Goal: Information Seeking & Learning: Learn about a topic

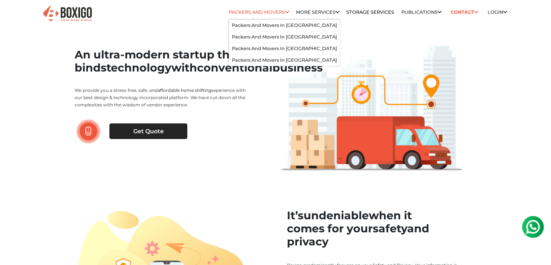
click at [261, 12] on link "Packers and Movers" at bounding box center [259, 11] width 60 height 5
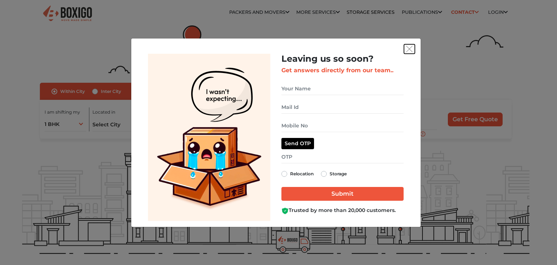
click at [410, 53] on button "get free quote dialog" at bounding box center [409, 48] width 11 height 9
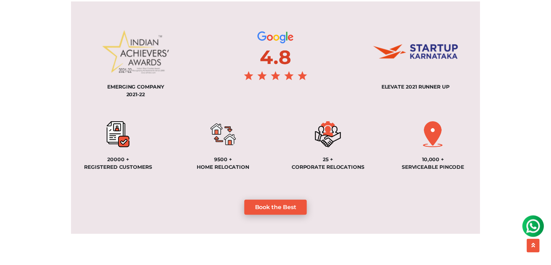
scroll to position [580, 0]
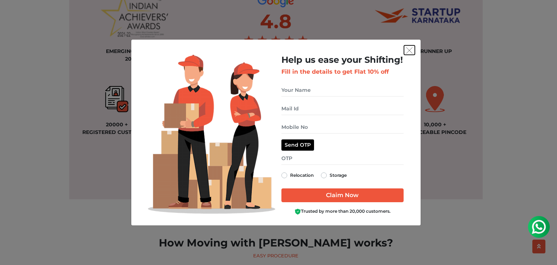
click at [407, 48] on img "get free quote dialog" at bounding box center [409, 50] width 7 height 7
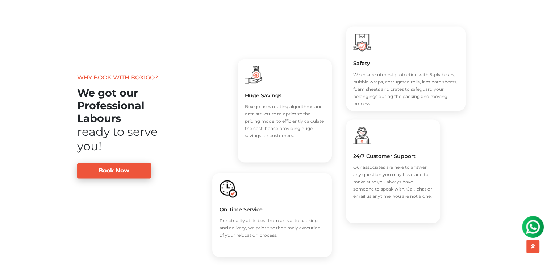
scroll to position [1088, 0]
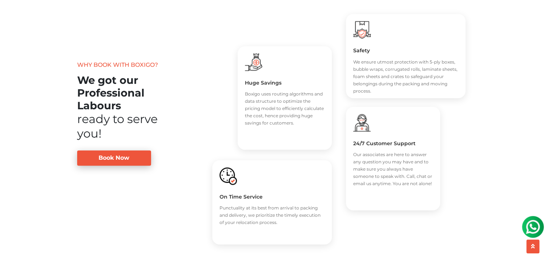
click at [98, 200] on div "Why book with Boxigo? We got our Professional Labours ready to serve you! Book …" at bounding box center [138, 137] width 138 height 213
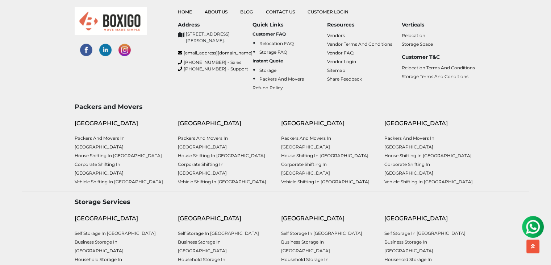
scroll to position [1782, 0]
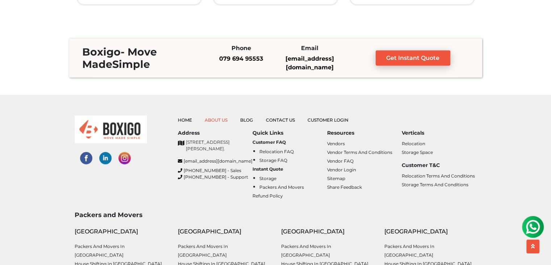
click at [218, 117] on link "About Us" at bounding box center [216, 119] width 23 height 5
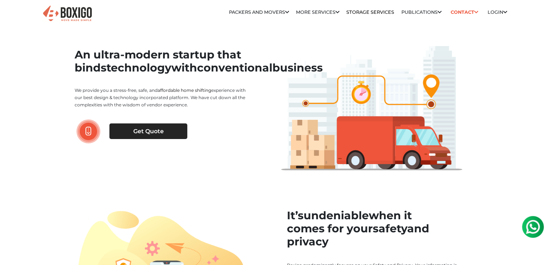
click at [190, 74] on h1 "An ultra-modern startup that binds technology with conventional business" at bounding box center [163, 61] width 176 height 26
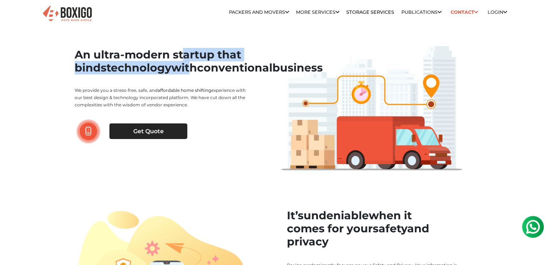
drag, startPoint x: 103, startPoint y: 59, endPoint x: 195, endPoint y: 64, distance: 92.6
click at [195, 64] on h1 "An ultra-modern startup that binds technology with conventional business" at bounding box center [163, 61] width 176 height 26
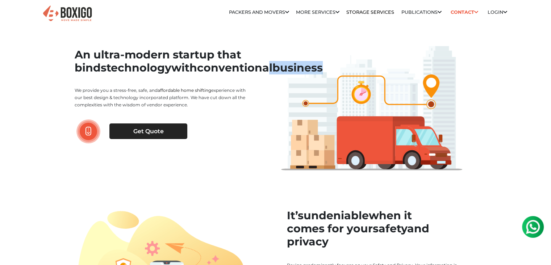
drag, startPoint x: 141, startPoint y: 83, endPoint x: 193, endPoint y: 83, distance: 52.2
click at [193, 74] on h1 "An ultra-modern startup that binds technology with conventional business" at bounding box center [163, 61] width 176 height 26
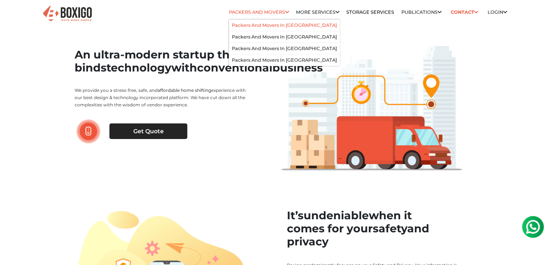
click at [247, 22] on li "Packers and Movers in [GEOGRAPHIC_DATA]" at bounding box center [284, 26] width 111 height 12
click at [261, 26] on link "Packers and Movers in [GEOGRAPHIC_DATA]" at bounding box center [284, 24] width 105 height 5
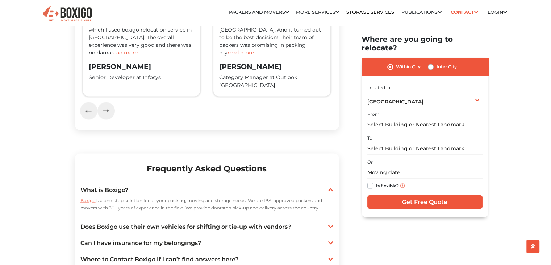
scroll to position [1341, 0]
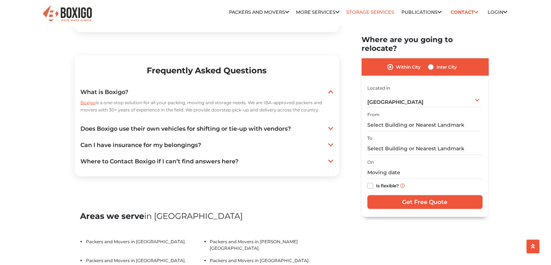
click at [358, 13] on link "Storage Services" at bounding box center [371, 11] width 48 height 5
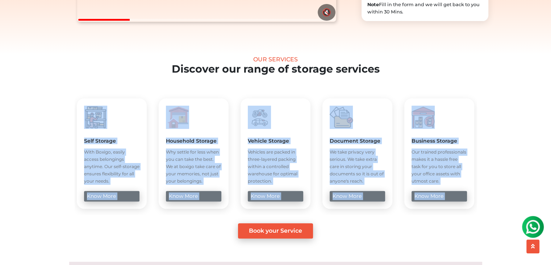
drag, startPoint x: 77, startPoint y: 100, endPoint x: 101, endPoint y: 241, distance: 143.1
click at [101, 239] on section "Our Services Discover our range of storage services Self Storage With Boxigo, e…" at bounding box center [275, 147] width 507 height 183
click at [99, 236] on div "Book your Service" at bounding box center [275, 230] width 507 height 15
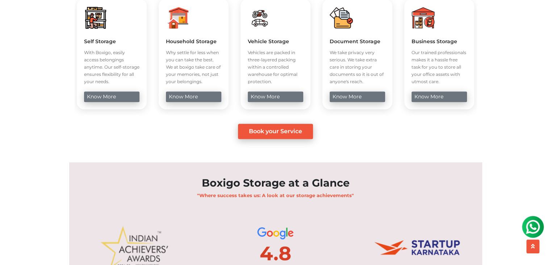
scroll to position [326, 0]
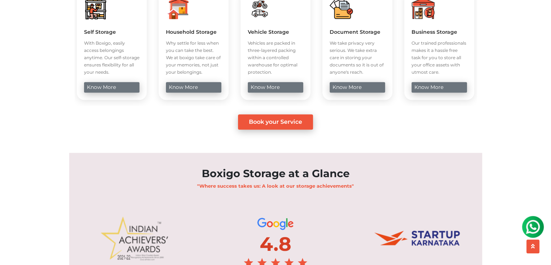
drag, startPoint x: 47, startPoint y: 34, endPoint x: 64, endPoint y: 79, distance: 48.1
click at [64, 79] on section "Our Services Discover our range of storage services Self Storage With Boxigo, e…" at bounding box center [275, 38] width 507 height 183
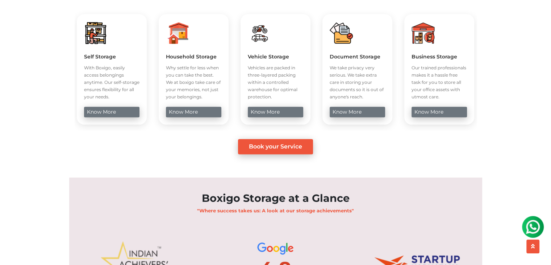
scroll to position [290, 0]
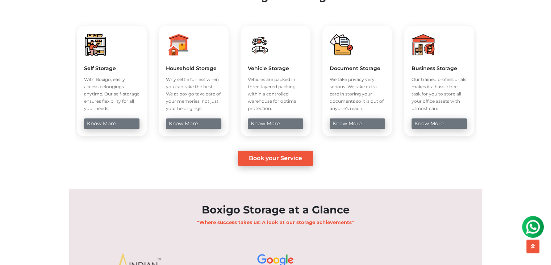
click at [94, 69] on div "Self Storage With Boxigo, easily access belongings anytime. Our self-storage en…" at bounding box center [111, 72] width 55 height 79
click at [156, 75] on div "Self Storage With Boxigo, easily access belongings anytime. Our self-storage en…" at bounding box center [279, 81] width 1229 height 122
click at [288, 92] on p "Vehicles are packed in three-layered packing within a controlled warehouse for …" at bounding box center [275, 94] width 55 height 36
click at [355, 91] on p "We take privacy very serious. We take extra care in storing your documents so i…" at bounding box center [357, 94] width 55 height 36
click at [494, 94] on section "Our Services Discover our range of storage services Self Storage With Boxigo, e…" at bounding box center [275, 74] width 507 height 183
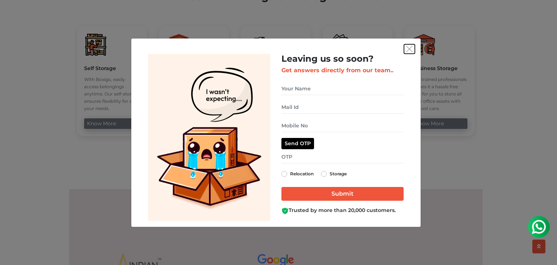
click at [409, 46] on img "get free quote dialog" at bounding box center [409, 49] width 7 height 7
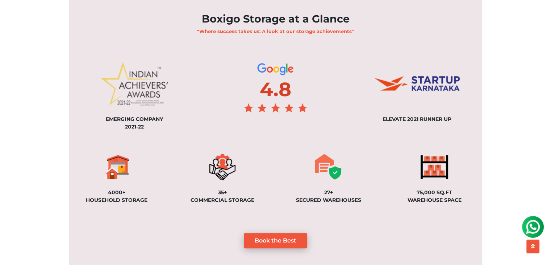
scroll to position [544, 0]
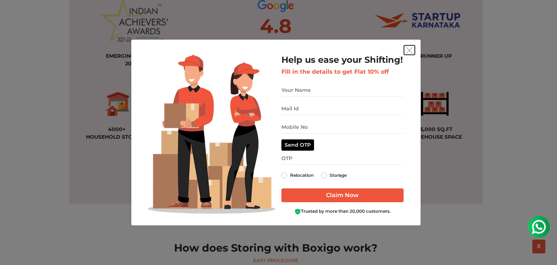
drag, startPoint x: 410, startPoint y: 50, endPoint x: 409, endPoint y: 53, distance: 3.8
click at [410, 50] on img "get free quote dialog" at bounding box center [409, 50] width 7 height 7
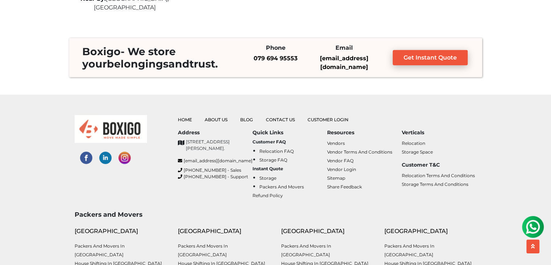
scroll to position [2103, 0]
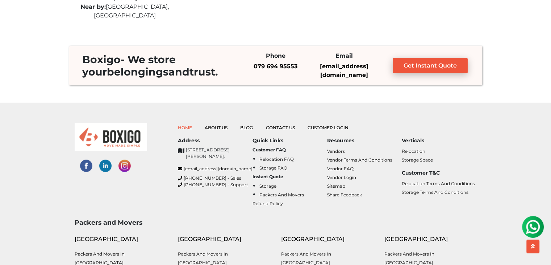
click at [185, 125] on link "Home" at bounding box center [185, 127] width 14 height 5
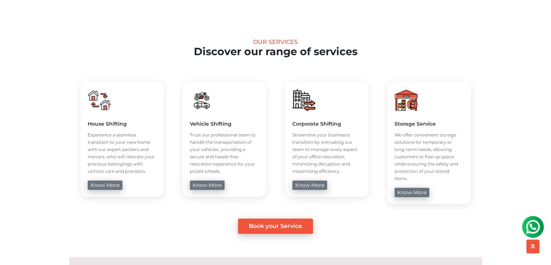
click at [399, 45] on div "Our Services" at bounding box center [275, 41] width 507 height 7
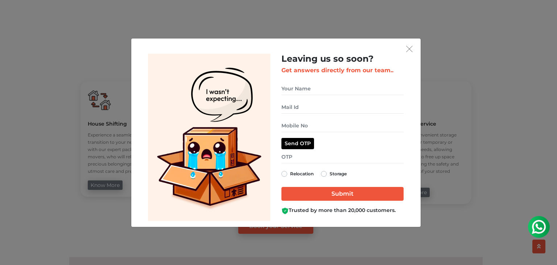
click at [418, 44] on div "Leaving us so soon? Get answers directly from our team.. Relocation Storage" at bounding box center [275, 132] width 289 height 188
click at [409, 51] on img "get free quote dialog" at bounding box center [409, 49] width 7 height 7
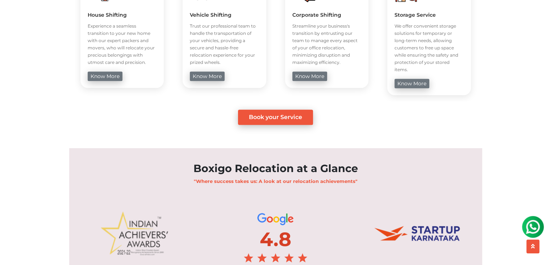
scroll to position [544, 0]
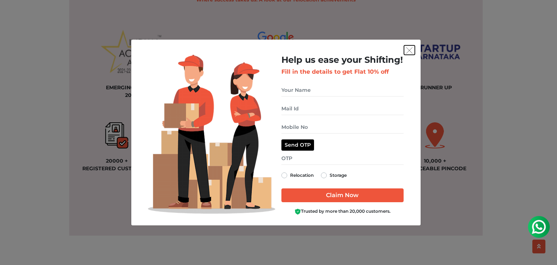
click at [413, 49] on button "get free quote dialog" at bounding box center [409, 49] width 11 height 9
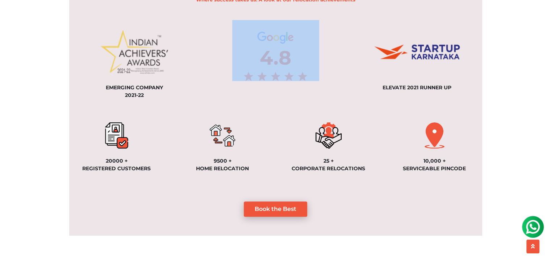
drag, startPoint x: 222, startPoint y: 64, endPoint x: 333, endPoint y: 50, distance: 111.5
click at [333, 50] on div at bounding box center [276, 50] width 131 height 61
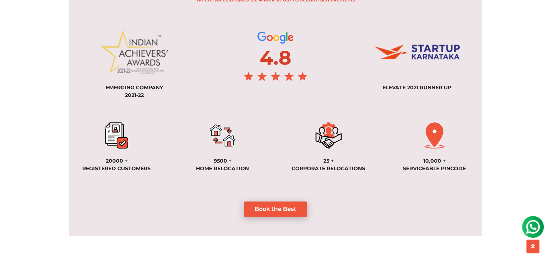
click at [351, 61] on div "ELEVATE 2021 RUNNER UP" at bounding box center [417, 59] width 141 height 79
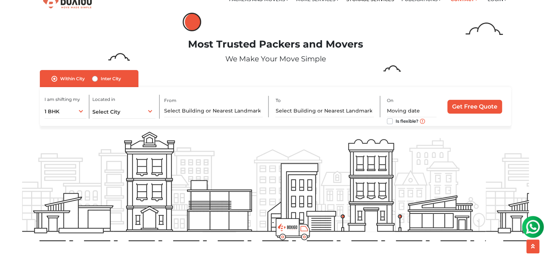
scroll to position [0, 0]
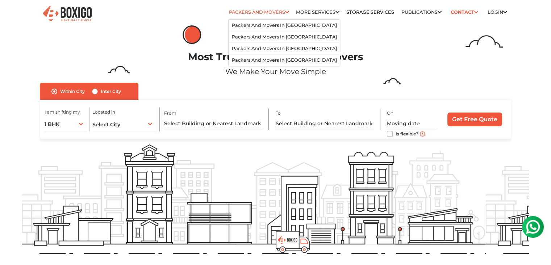
click at [285, 12] on icon at bounding box center [287, 12] width 4 height 5
click at [267, 25] on link "Packers and Movers in [GEOGRAPHIC_DATA]" at bounding box center [284, 24] width 105 height 5
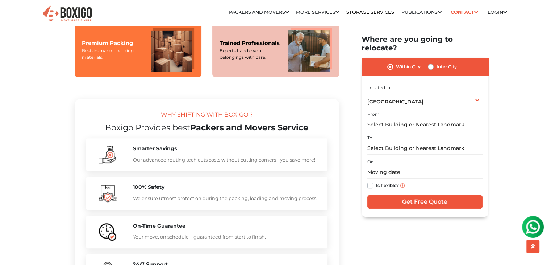
scroll to position [599, 0]
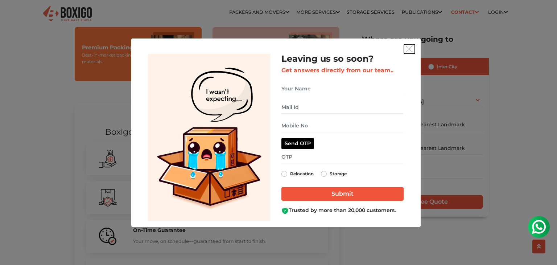
click at [408, 50] on img "get free quote dialog" at bounding box center [409, 49] width 7 height 7
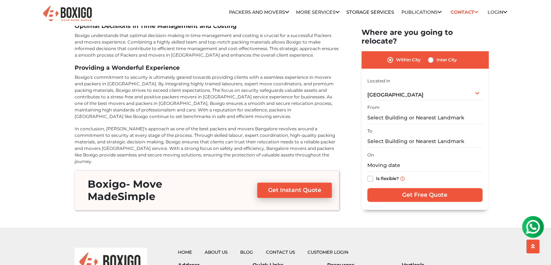
scroll to position [3209, 0]
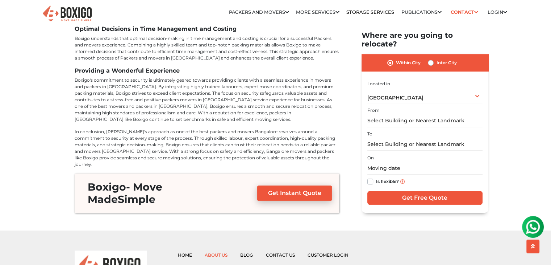
click at [209, 252] on link "About Us" at bounding box center [216, 254] width 23 height 5
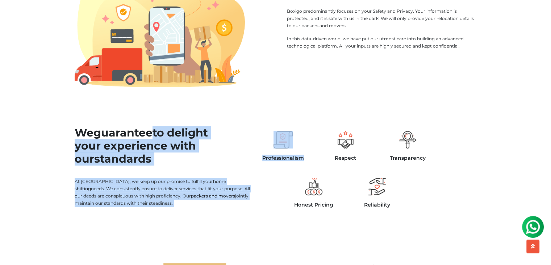
drag, startPoint x: 245, startPoint y: 138, endPoint x: 327, endPoint y: 140, distance: 81.6
click at [327, 140] on div "We guarantee to delight your experience with our standards At Boxigo, we keep u…" at bounding box center [275, 170] width 413 height 110
click at [327, 140] on div at bounding box center [346, 139] width 46 height 17
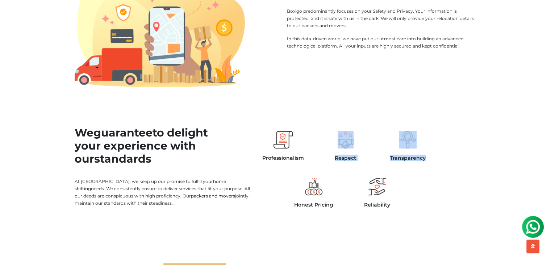
drag, startPoint x: 327, startPoint y: 140, endPoint x: 383, endPoint y: 158, distance: 58.6
click at [383, 158] on div "Professionalism Respect Transparency" at bounding box center [345, 147] width 187 height 38
click at [378, 128] on div "Transparency" at bounding box center [408, 147] width 62 height 38
drag, startPoint x: 384, startPoint y: 140, endPoint x: 419, endPoint y: 164, distance: 42.9
click at [419, 164] on div "Transparency" at bounding box center [407, 147] width 51 height 38
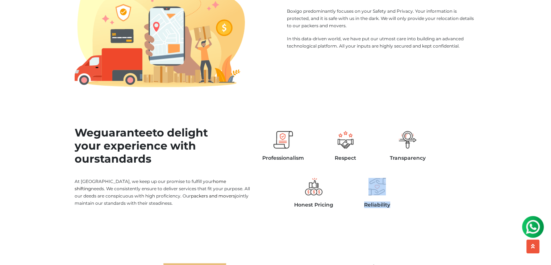
drag, startPoint x: 364, startPoint y: 175, endPoint x: 402, endPoint y: 199, distance: 46.0
click at [402, 199] on div "Reliability" at bounding box center [377, 194] width 53 height 38
drag, startPoint x: 303, startPoint y: 181, endPoint x: 341, endPoint y: 202, distance: 43.3
click at [341, 202] on div "Honest Pricing" at bounding box center [313, 194] width 63 height 38
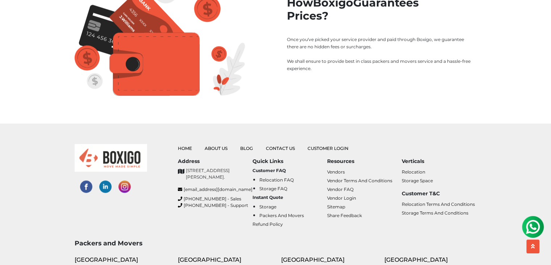
scroll to position [1025, 0]
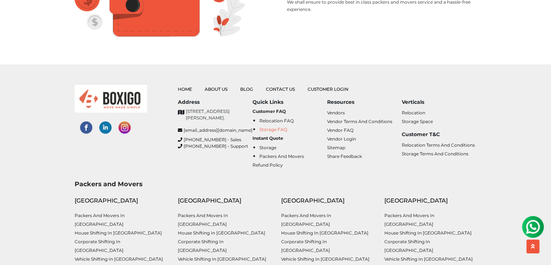
click at [281, 127] on link "Storage FAQ" at bounding box center [274, 129] width 28 height 5
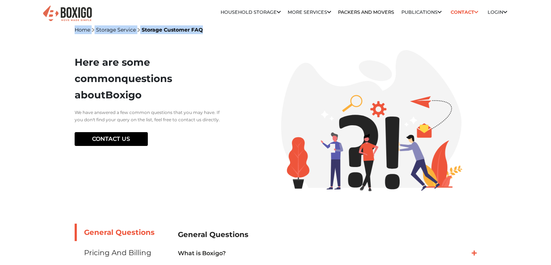
drag, startPoint x: 72, startPoint y: 30, endPoint x: 202, endPoint y: 33, distance: 129.8
click at [245, 41] on section "Here are some common questions about Boxigo We have answered a few common quest…" at bounding box center [276, 120] width 402 height 173
click at [175, 98] on h1 "Here are some common questions about Boxigo" at bounding box center [148, 78] width 147 height 49
drag, startPoint x: 65, startPoint y: 156, endPoint x: 169, endPoint y: 127, distance: 107.7
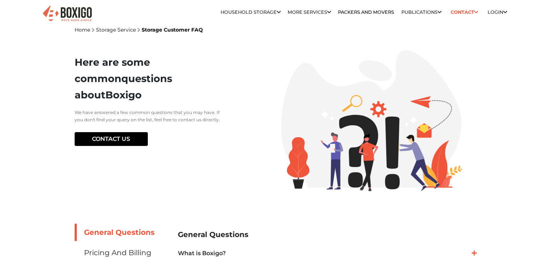
drag, startPoint x: 169, startPoint y: 127, endPoint x: 157, endPoint y: 164, distance: 39.7
click at [157, 164] on div "Here are some common questions about Boxigo We have answered a few common quest…" at bounding box center [172, 120] width 207 height 141
click at [237, 157] on div "Here are some common questions about Boxigo We have answered a few common quest…" at bounding box center [172, 120] width 207 height 141
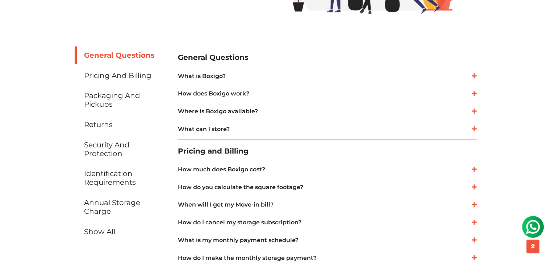
scroll to position [181, 0]
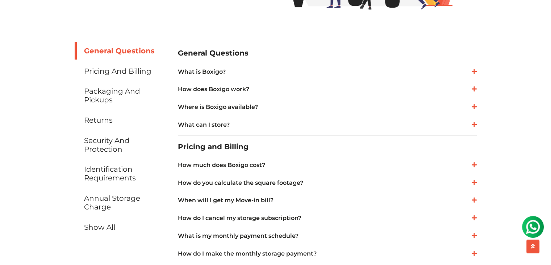
drag, startPoint x: 212, startPoint y: 70, endPoint x: 213, endPoint y: 77, distance: 6.6
click at [212, 70] on link "What is Boxigo?" at bounding box center [327, 71] width 299 height 9
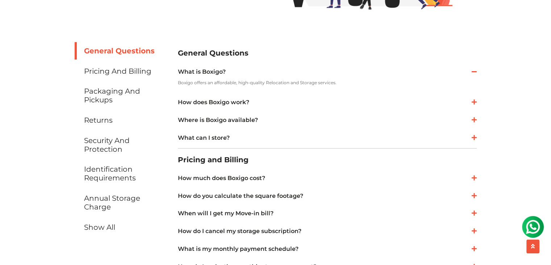
click at [222, 99] on link "How does Boxigo work?" at bounding box center [327, 102] width 299 height 9
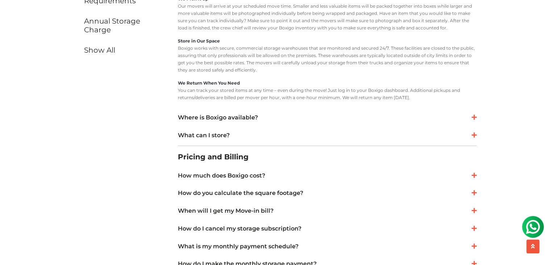
scroll to position [363, 0]
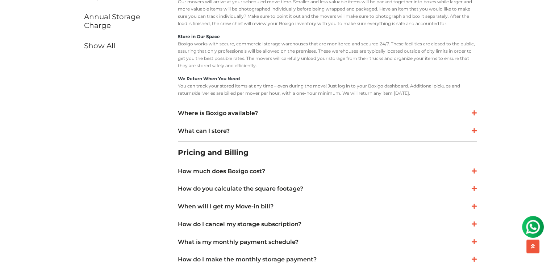
click at [224, 112] on link "Where is Boxigo available?" at bounding box center [327, 113] width 299 height 9
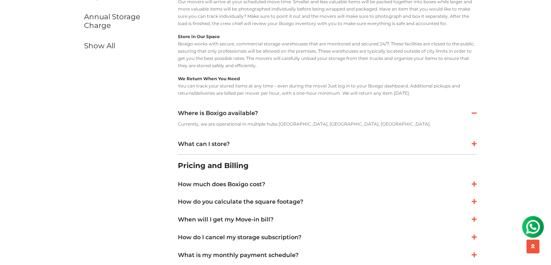
click at [208, 148] on link "What can I store?" at bounding box center [327, 144] width 299 height 9
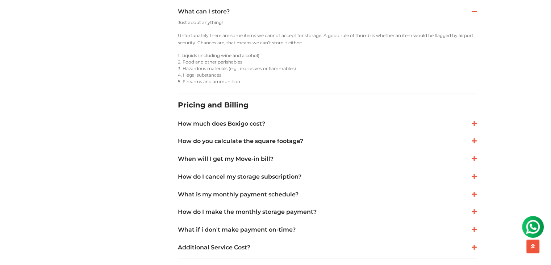
scroll to position [508, 0]
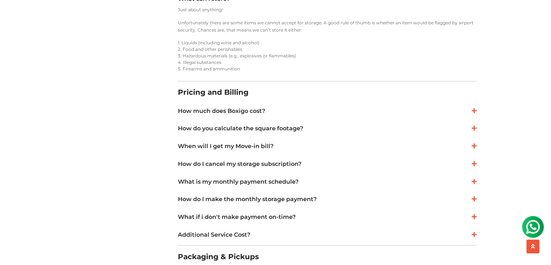
click at [204, 93] on h2 "Pricing and Billing" at bounding box center [327, 92] width 299 height 16
click at [208, 112] on link "How much does Boxigo cost?" at bounding box center [327, 111] width 299 height 9
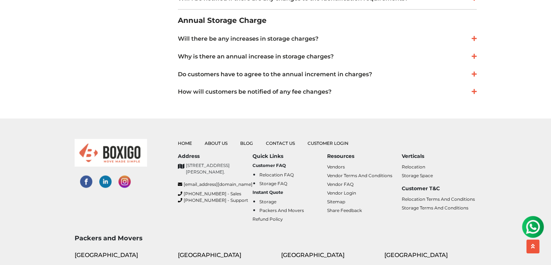
scroll to position [1124, 0]
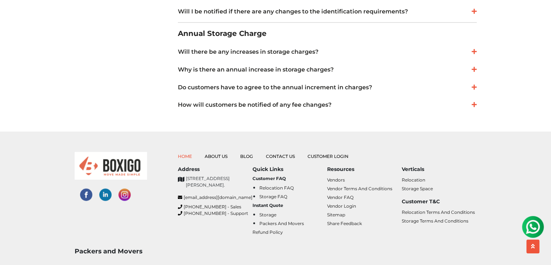
click at [180, 157] on link "Home" at bounding box center [185, 155] width 14 height 5
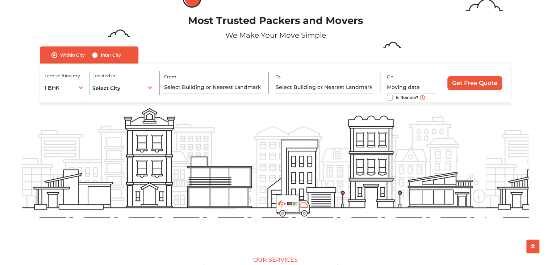
scroll to position [36, 0]
click at [35, 74] on form "no_url_set Within [GEOGRAPHIC_DATA] Inter City I am shifting my 1 BHK 2 BHK 3 B…" at bounding box center [275, 74] width 507 height 56
click at [66, 83] on div "1 BHK 1 BHK 2 BHK 3 BHK 3 + BHK FEW ITEMS" at bounding box center [66, 87] width 42 height 15
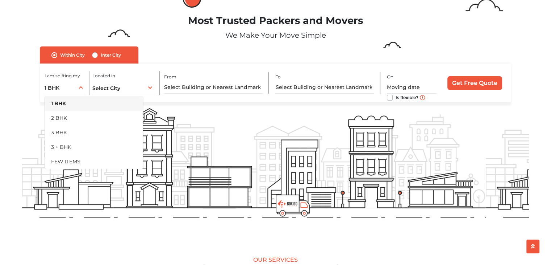
click at [122, 78] on div "Located in Select City [GEOGRAPHIC_DATA] [GEOGRAPHIC_DATA] [GEOGRAPHIC_DATA] [G…" at bounding box center [125, 83] width 67 height 24
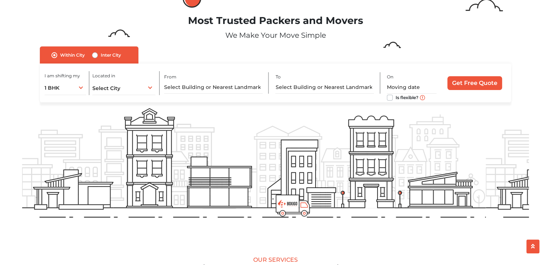
click at [187, 79] on div "From" at bounding box center [216, 82] width 105 height 21
click at [272, 82] on div "I am shifting my 1 BHK 2 BHK 3 BHK 3 + BHK FEW ITEMS 1 BHK 1 BHK 2 BHK 3 BHK 3 …" at bounding box center [276, 82] width 472 height 39
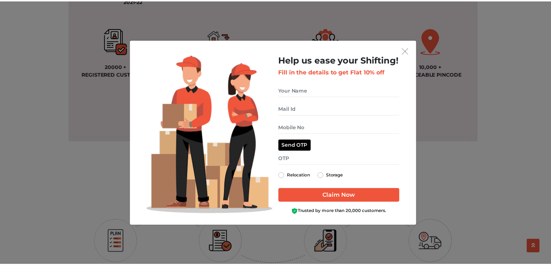
scroll to position [653, 0]
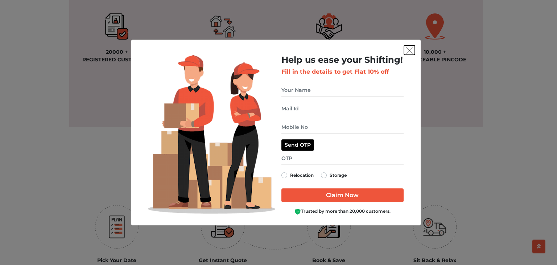
click at [409, 47] on img "get free quote dialog" at bounding box center [409, 50] width 7 height 7
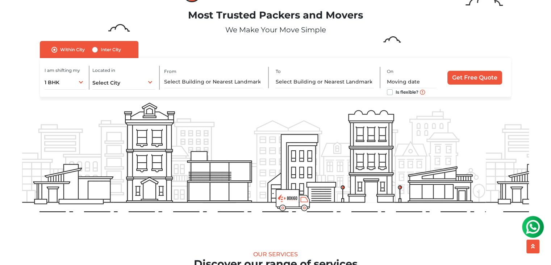
scroll to position [0, 0]
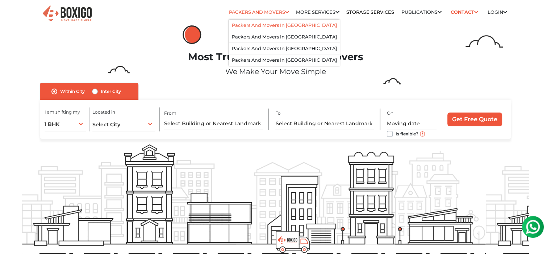
click at [268, 21] on li "Packers and Movers in [GEOGRAPHIC_DATA]" at bounding box center [284, 26] width 111 height 12
click at [264, 26] on link "Packers and Movers in [GEOGRAPHIC_DATA]" at bounding box center [284, 24] width 105 height 5
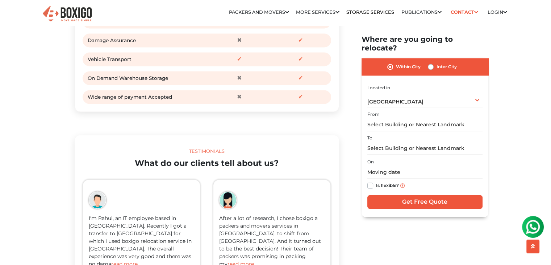
scroll to position [1051, 0]
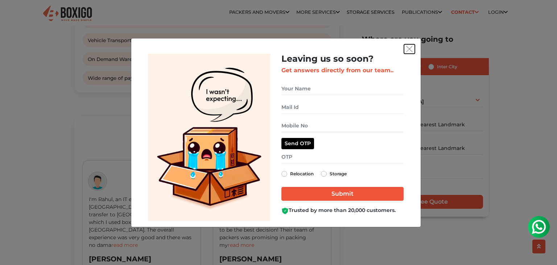
click at [411, 46] on img "get free quote dialog" at bounding box center [409, 49] width 7 height 7
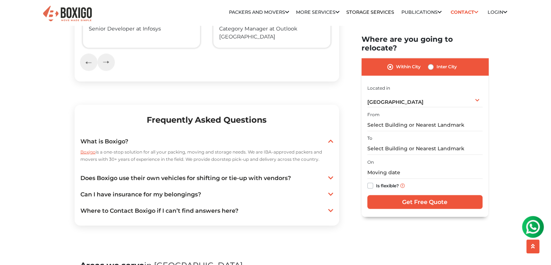
scroll to position [1305, 0]
